Goal: Navigation & Orientation: Understand site structure

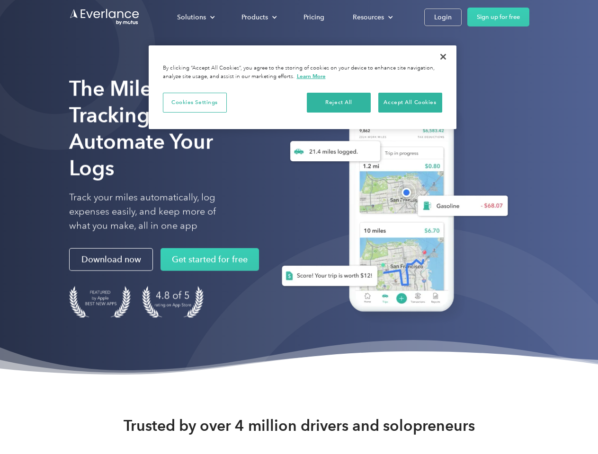
click at [196, 17] on div "Solutions" at bounding box center [191, 17] width 29 height 12
click at [258, 17] on div "Products" at bounding box center [254, 17] width 27 height 12
click at [372, 17] on div "Resources" at bounding box center [368, 17] width 31 height 12
click at [195, 102] on button "Cookies Settings" at bounding box center [195, 103] width 64 height 20
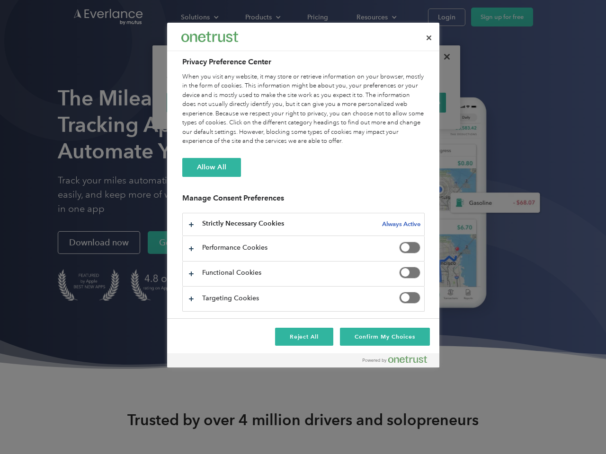
click at [339, 102] on div "When you visit any website, it may store or retrieve information on your browse…" at bounding box center [303, 109] width 242 height 74
click at [410, 102] on div "When you visit any website, it may store or retrieve information on your browse…" at bounding box center [303, 109] width 242 height 74
click at [443, 57] on div at bounding box center [303, 227] width 606 height 454
